Goal: Task Accomplishment & Management: Manage account settings

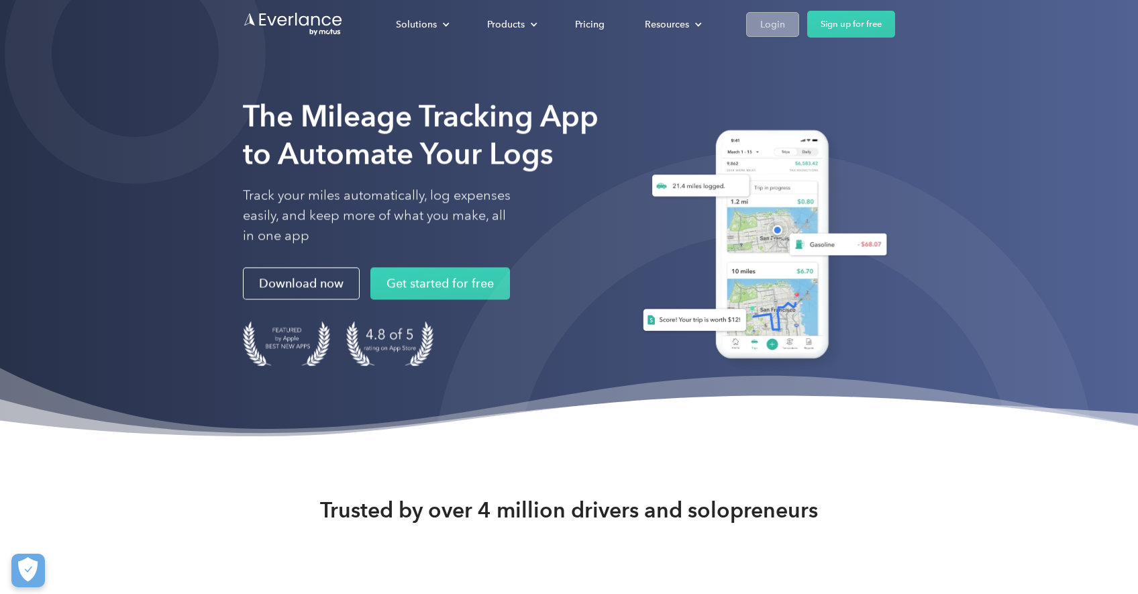
click at [795, 21] on link "Login" at bounding box center [772, 24] width 53 height 25
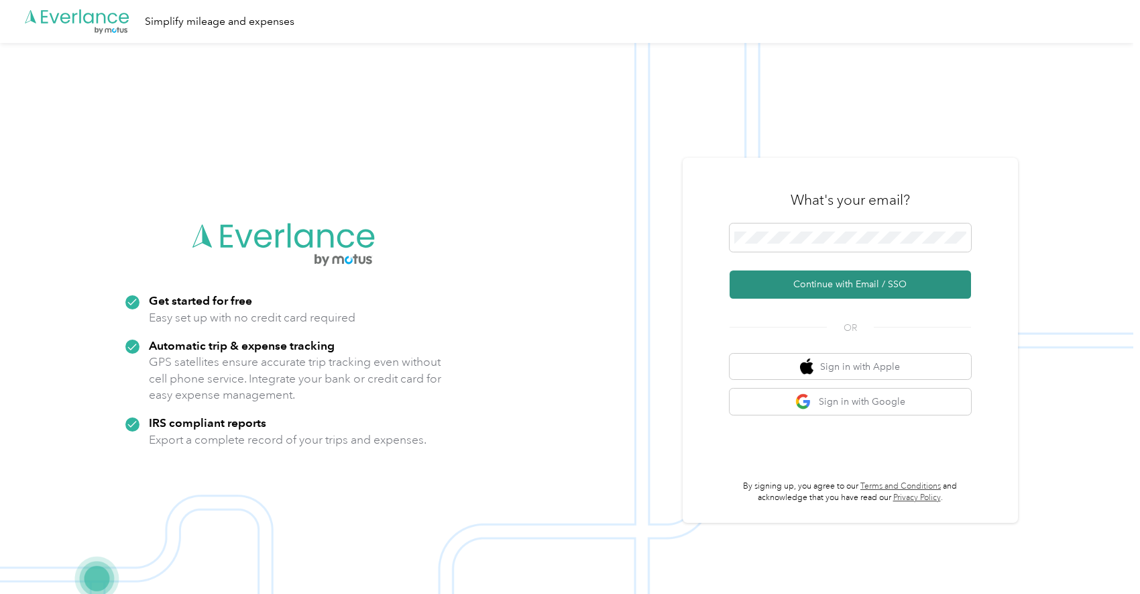
click at [825, 275] on button "Continue with Email / SSO" at bounding box center [851, 284] width 242 height 28
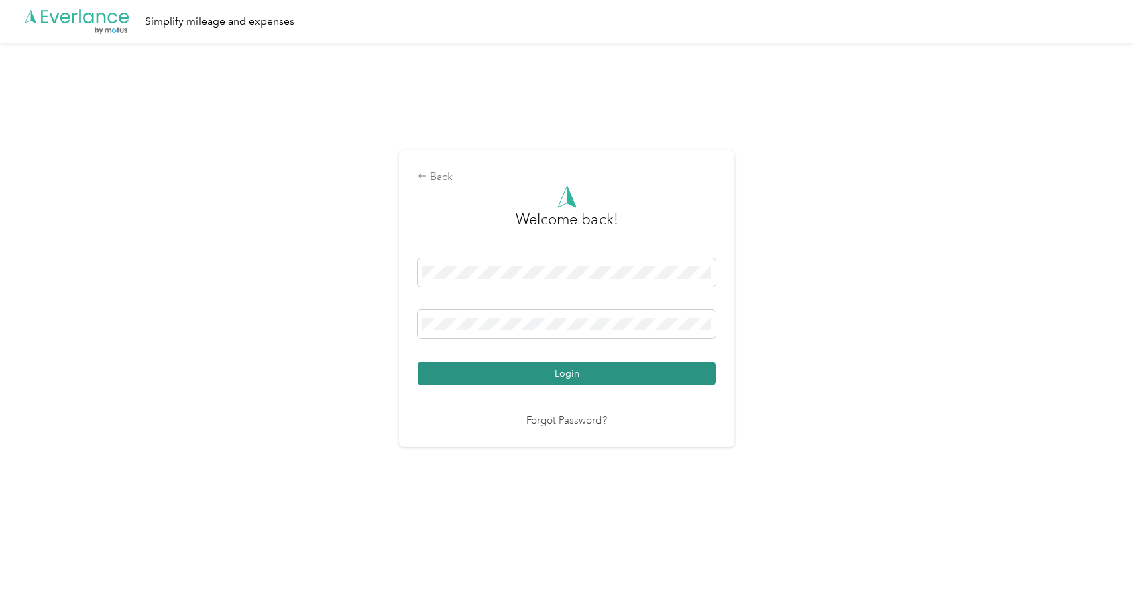
click at [515, 372] on button "Login" at bounding box center [567, 373] width 298 height 23
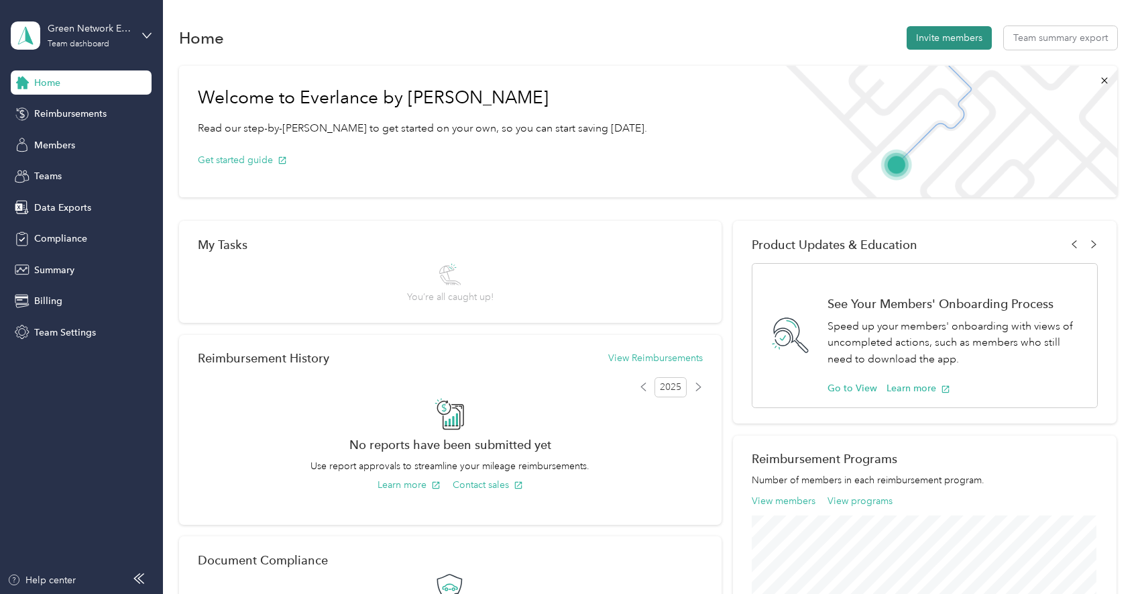
click at [931, 30] on button "Invite members" at bounding box center [949, 37] width 85 height 23
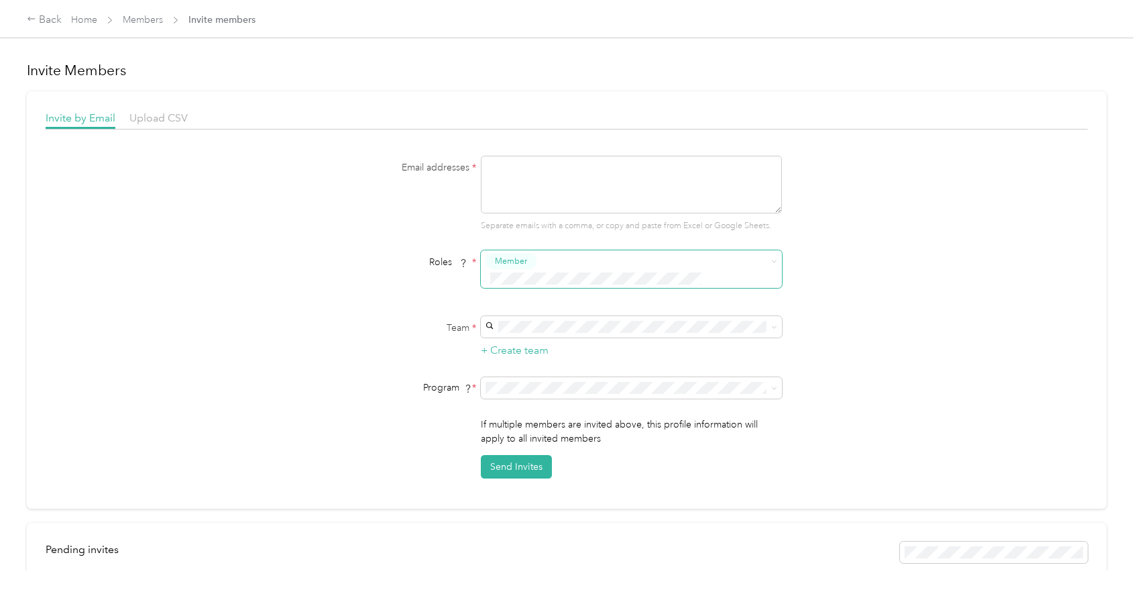
click at [519, 262] on span "Member" at bounding box center [511, 261] width 32 height 12
click at [521, 388] on span "Super Admin" at bounding box center [523, 389] width 50 height 12
click at [506, 193] on textarea at bounding box center [631, 185] width 301 height 58
paste textarea "[EMAIL_ADDRESS][DOMAIN_NAME]"
type textarea "[EMAIL_ADDRESS][DOMAIN_NAME]"
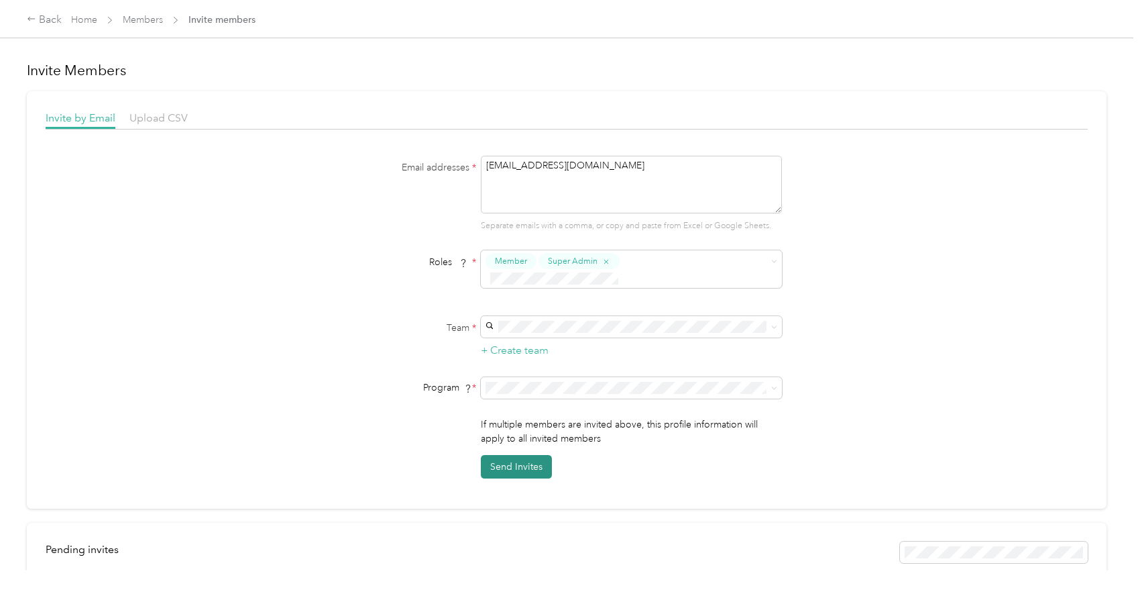
click at [513, 455] on button "Send Invites" at bounding box center [516, 466] width 71 height 23
click at [531, 337] on div "Green Network Energy (Main organization) [EMAIL_ADDRESS][DOMAIN_NAME] +1 more" at bounding box center [629, 342] width 282 height 31
click at [511, 455] on button "Send Invites" at bounding box center [516, 466] width 71 height 23
